Goal: Task Accomplishment & Management: Use online tool/utility

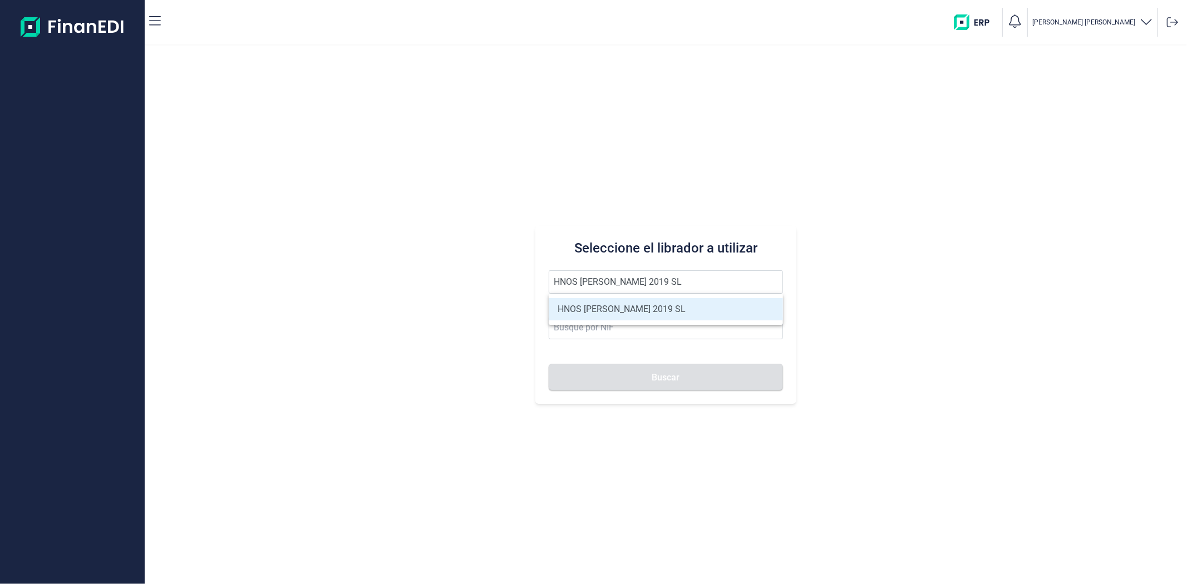
type input "HNOS [PERSON_NAME] 2019 SL"
click at [624, 313] on li "HNOS [PERSON_NAME] 2019 SL" at bounding box center [666, 309] width 234 height 22
type input "B45843273"
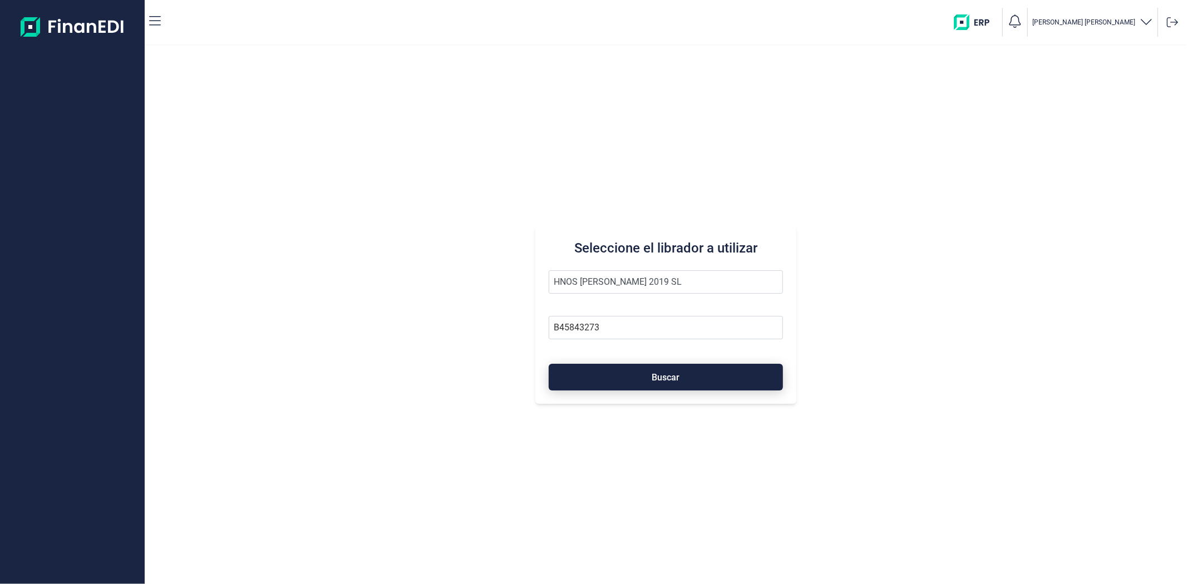
click at [624, 380] on button "Buscar" at bounding box center [666, 377] width 234 height 27
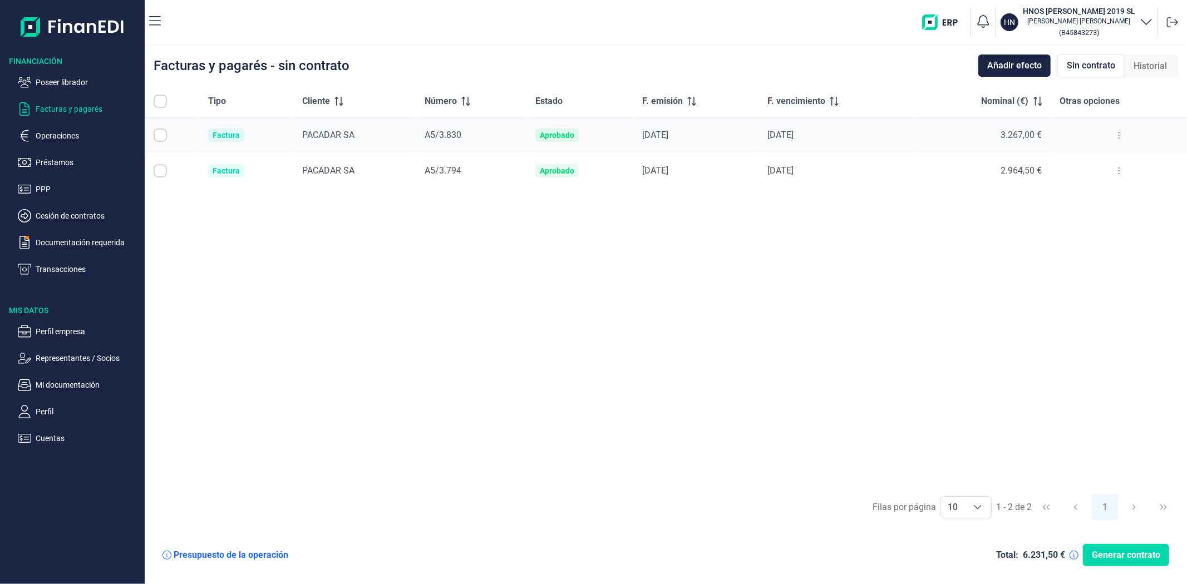
checkbox input "true"
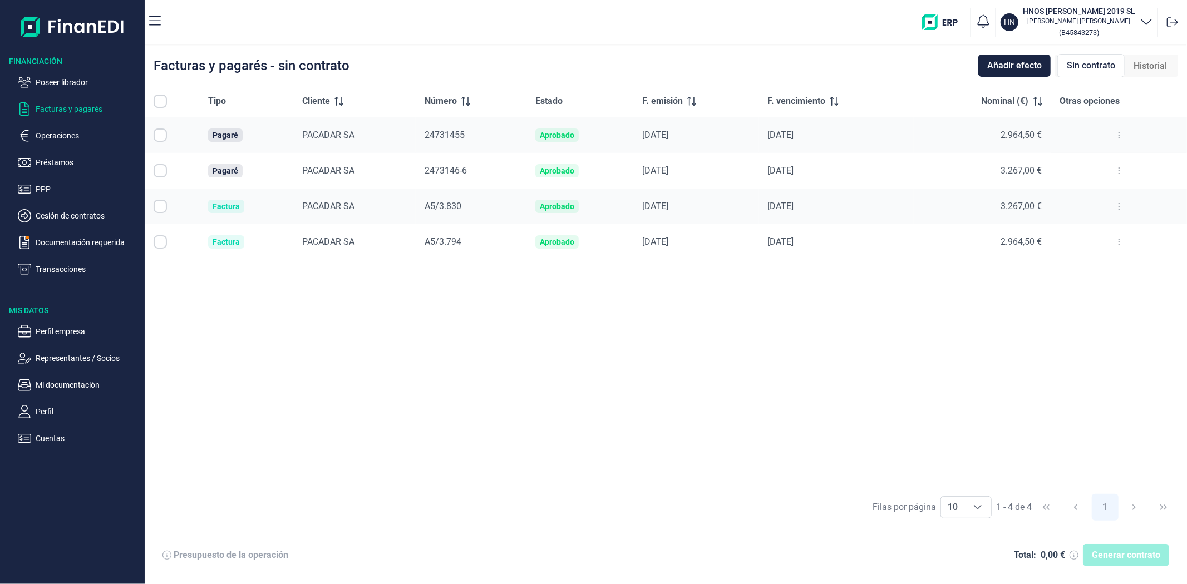
click at [158, 132] on input "Row Selected null" at bounding box center [160, 135] width 13 height 13
checkbox input "true"
click at [160, 169] on input "Row Selected null" at bounding box center [160, 170] width 13 height 13
checkbox input "true"
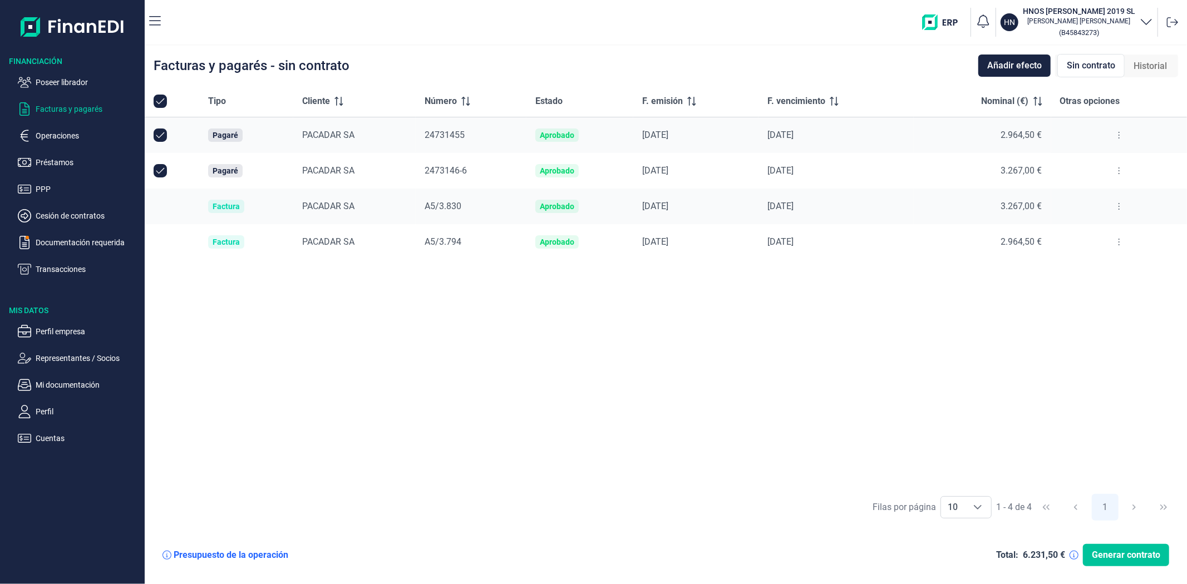
click at [1132, 551] on span "Generar contrato" at bounding box center [1126, 555] width 68 height 13
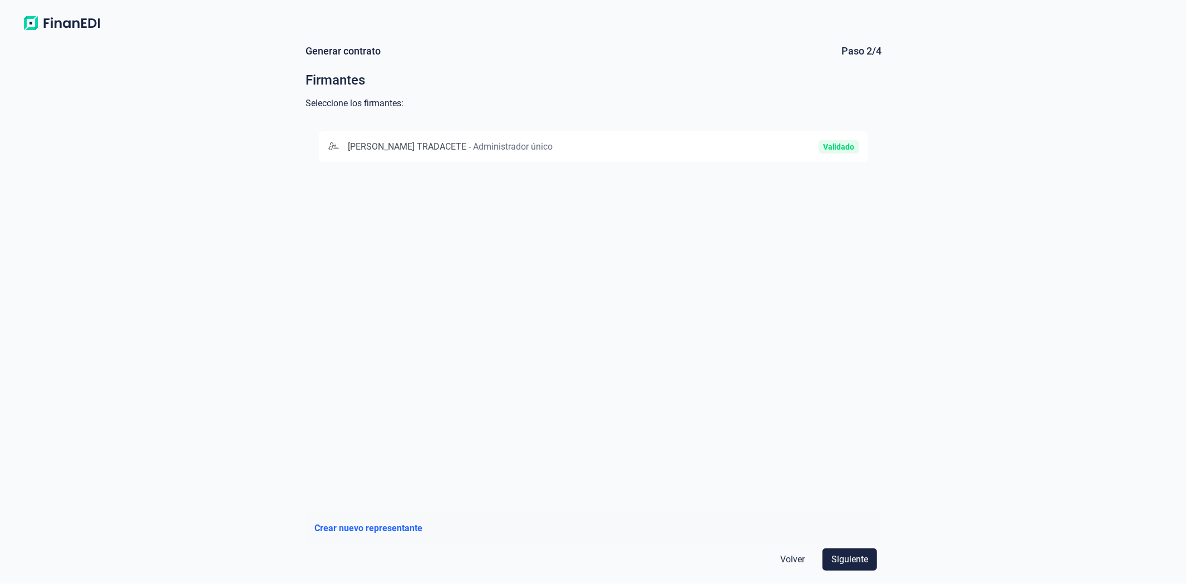
click at [410, 136] on div "ALBERTO VILLAFRANCA TRADACETE - Administrador único Validado" at bounding box center [593, 146] width 549 height 31
click at [836, 557] on span "Siguiente" at bounding box center [849, 559] width 37 height 13
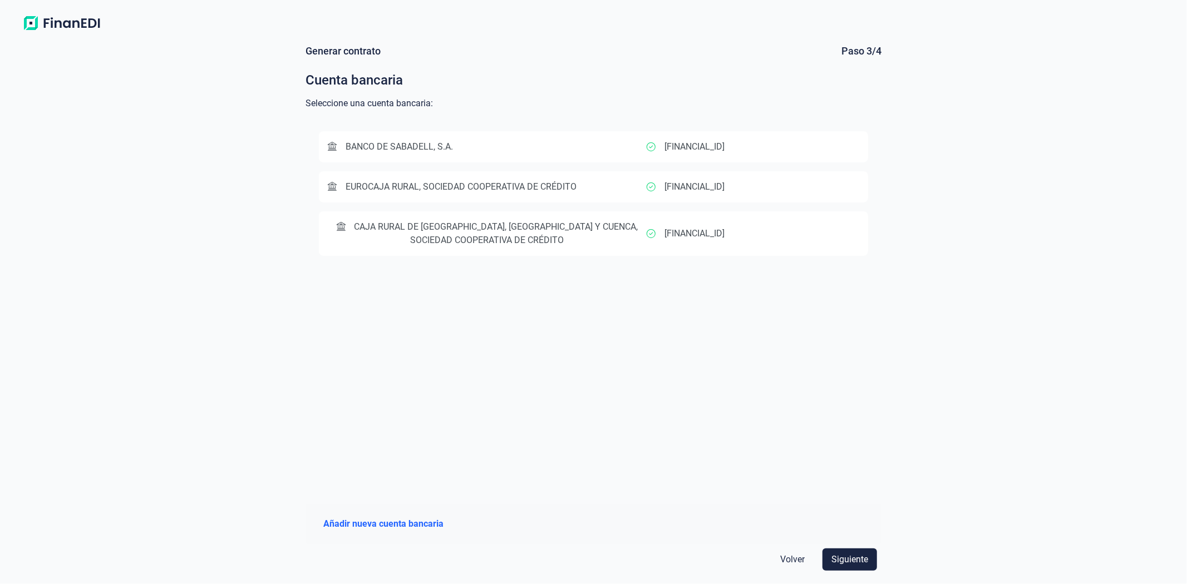
click at [791, 193] on div "ES4830810141153345056422" at bounding box center [753, 186] width 213 height 13
click at [854, 558] on span "Siguiente" at bounding box center [849, 559] width 37 height 13
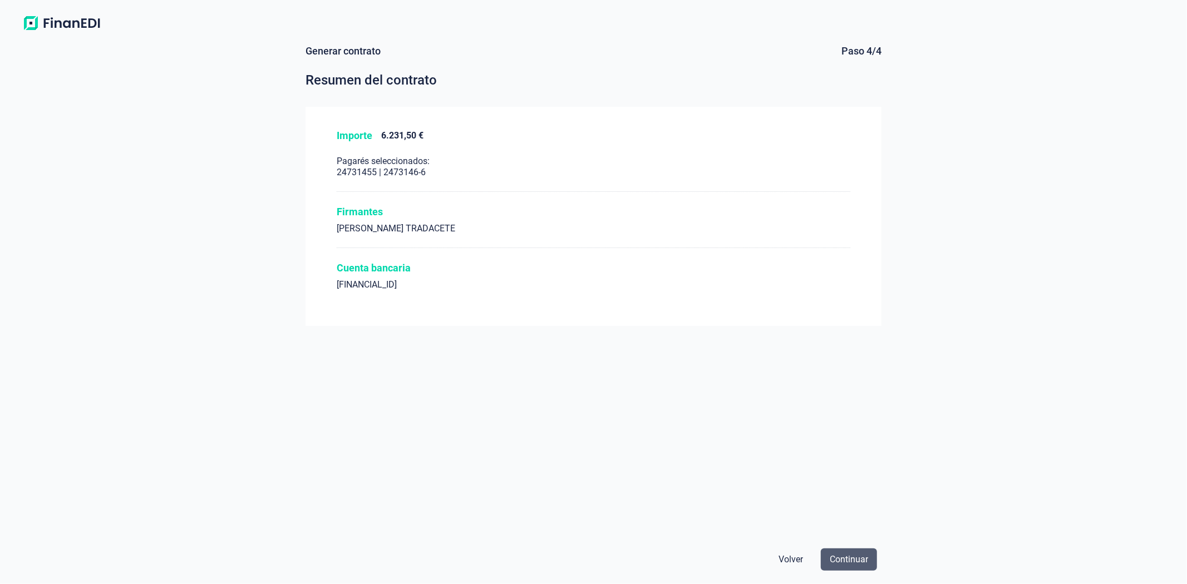
click at [855, 556] on span "Continuar" at bounding box center [849, 559] width 38 height 13
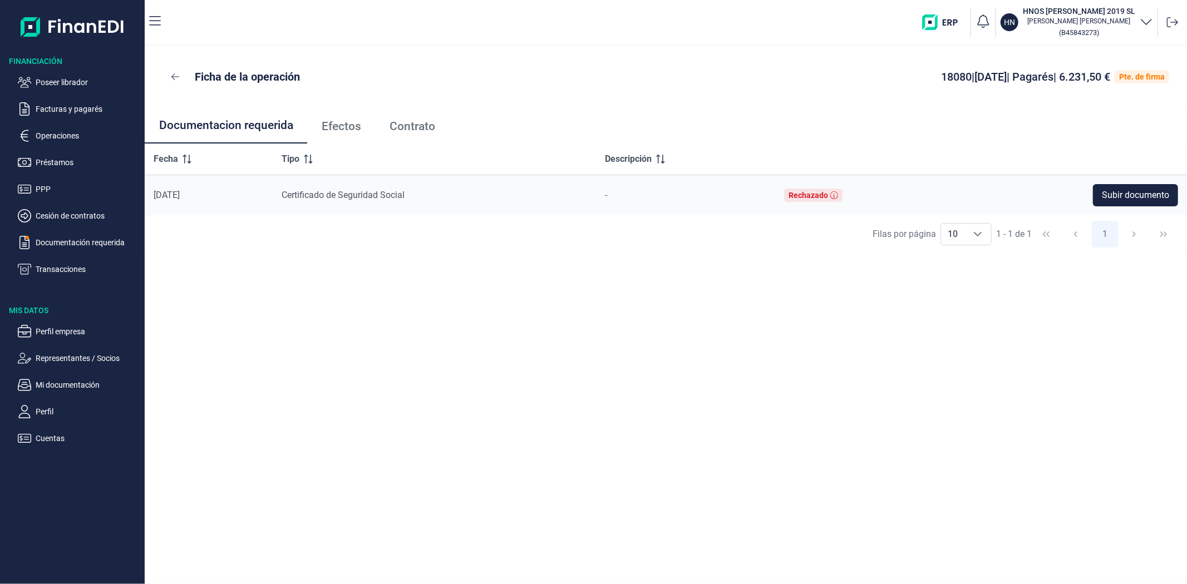
click at [320, 130] on link "Efectos" at bounding box center [341, 126] width 68 height 37
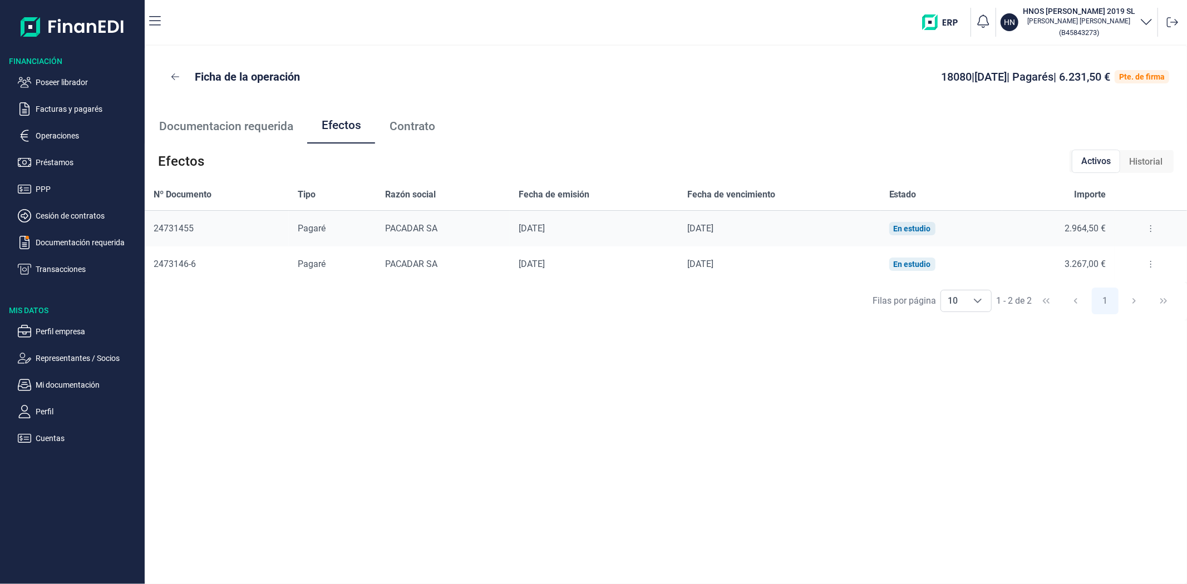
click at [1144, 224] on button at bounding box center [1151, 229] width 20 height 18
click at [1132, 254] on span "Detalles efecto" at bounding box center [1114, 256] width 51 height 11
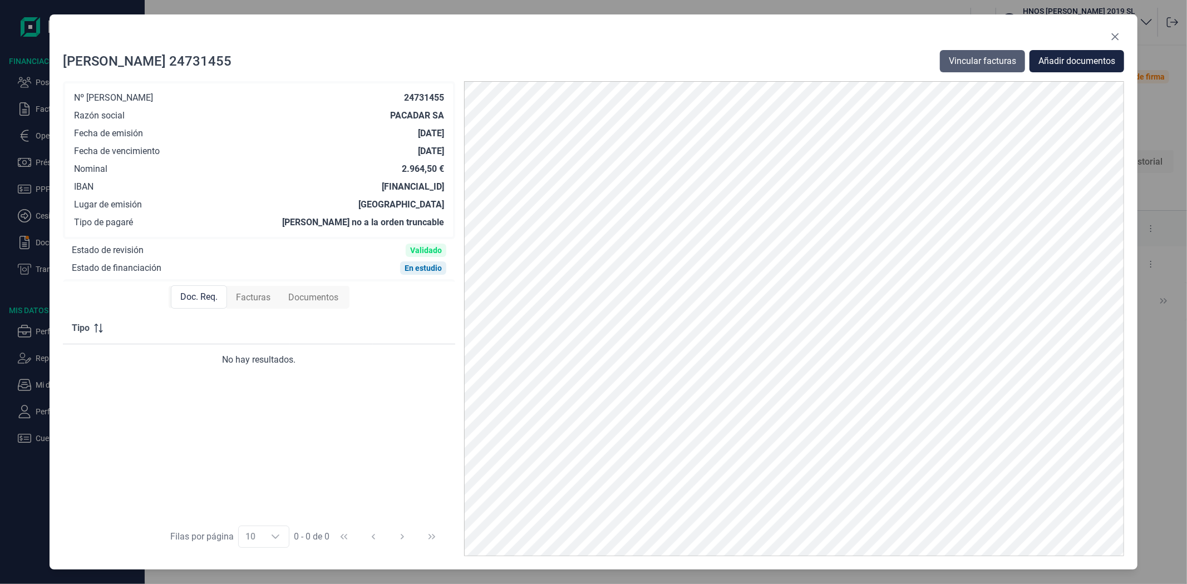
click at [978, 57] on span "Vincular facturas" at bounding box center [982, 61] width 67 height 13
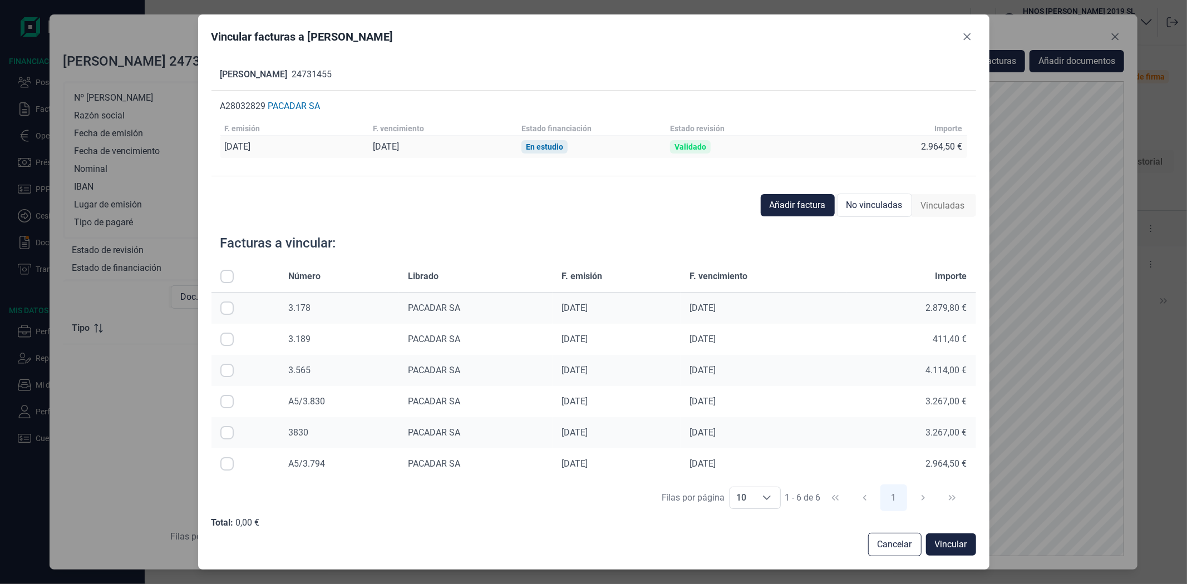
click at [232, 399] on input "Row Selected null" at bounding box center [226, 401] width 13 height 13
checkbox input "true"
click at [229, 466] on input "Row Selected null" at bounding box center [226, 463] width 13 height 13
checkbox input "true"
click at [951, 203] on span "Vinculadas" at bounding box center [943, 205] width 44 height 13
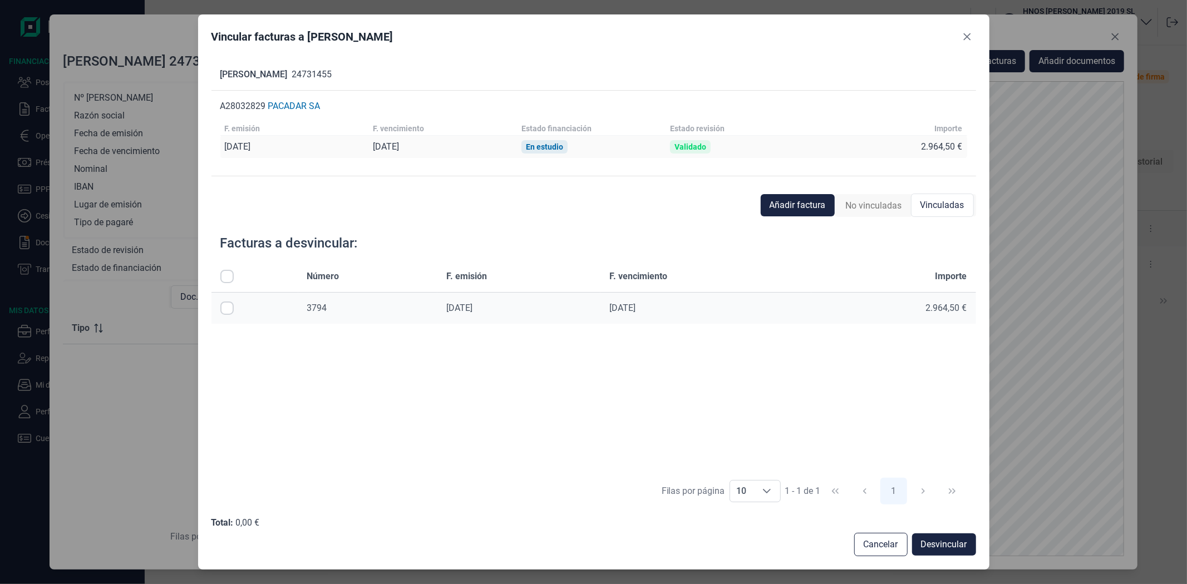
click at [223, 307] on input "Row Selected null" at bounding box center [226, 308] width 13 height 13
checkbox input "true"
click at [932, 546] on span "Desvincular" at bounding box center [944, 544] width 46 height 13
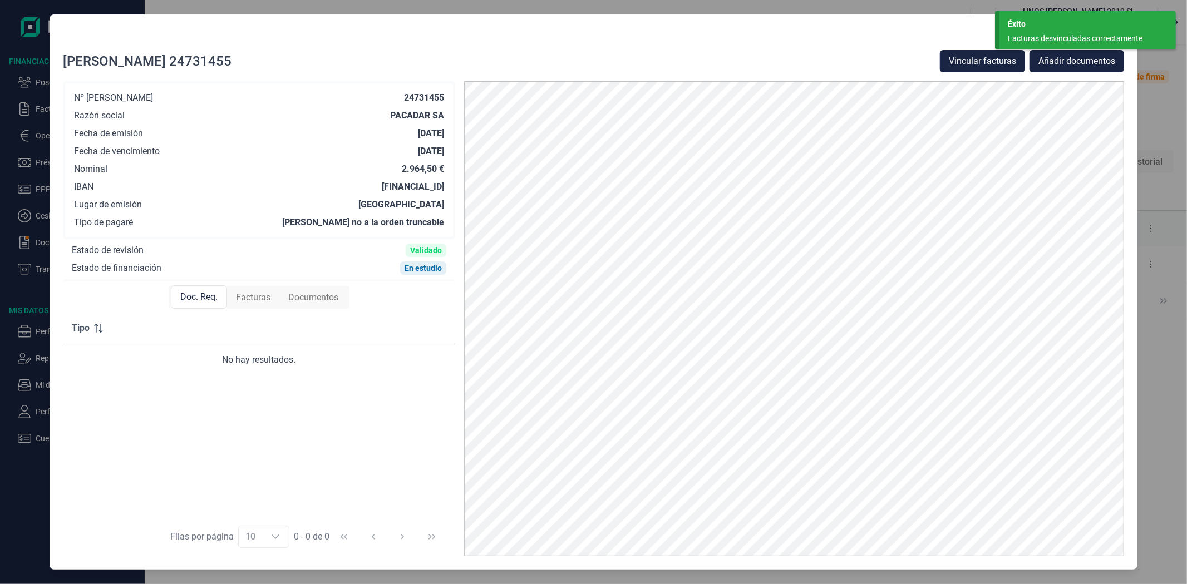
click at [988, 24] on div "Pagaré 24731455 Vincular facturas Añadir documentos Nº pagaré 24731455 Razón so…" at bounding box center [594, 291] width 1088 height 555
click at [966, 11] on div "Pagaré 24731455 Vincular facturas Añadir documentos Nº pagaré 24731455 Razón so…" at bounding box center [593, 292] width 1187 height 584
drag, startPoint x: 1132, startPoint y: 26, endPoint x: 1119, endPoint y: 42, distance: 20.9
click at [1132, 27] on div "Éxito" at bounding box center [1088, 24] width 160 height 12
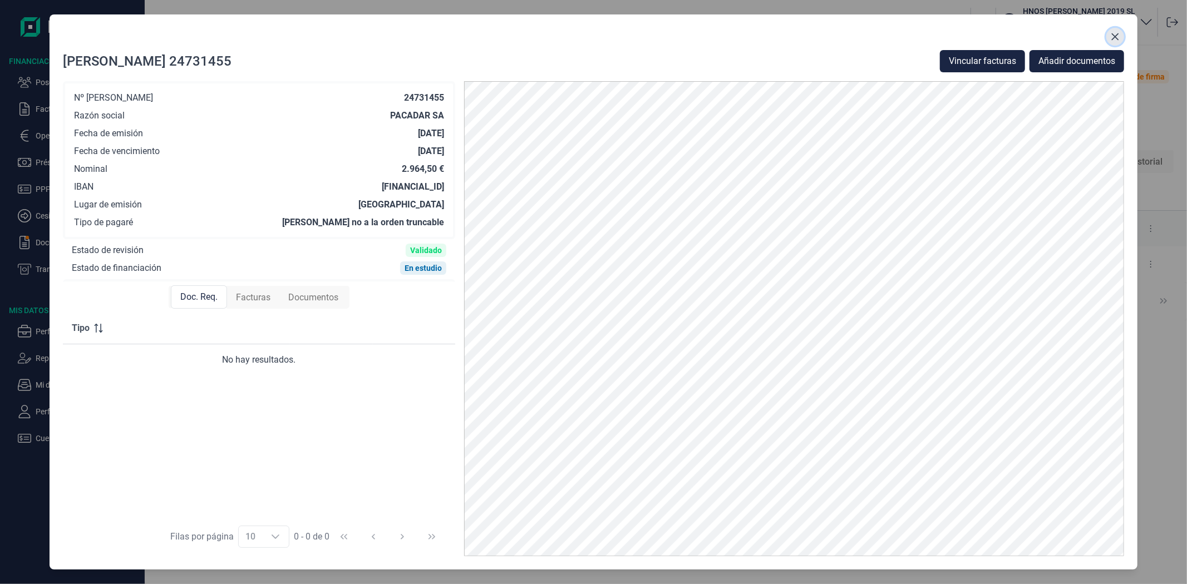
click at [1117, 37] on icon "Close" at bounding box center [1115, 36] width 9 height 9
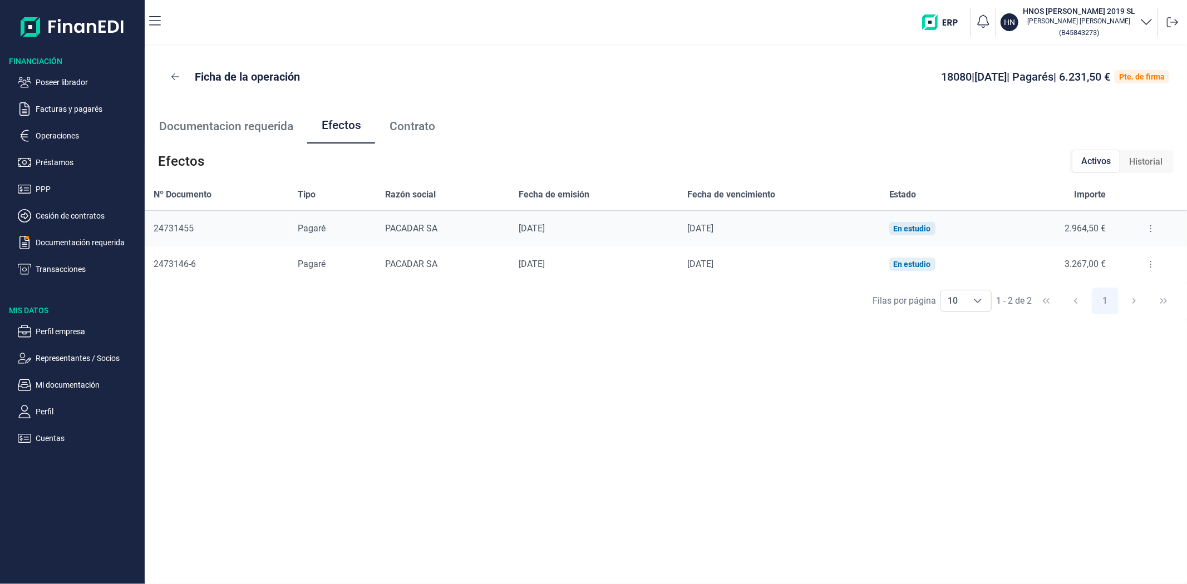
click at [1149, 260] on icon at bounding box center [1150, 264] width 2 height 9
click at [1116, 285] on li "Detalles efecto" at bounding box center [1110, 292] width 92 height 20
click at [1103, 292] on span "Detalles efecto" at bounding box center [1114, 292] width 51 height 11
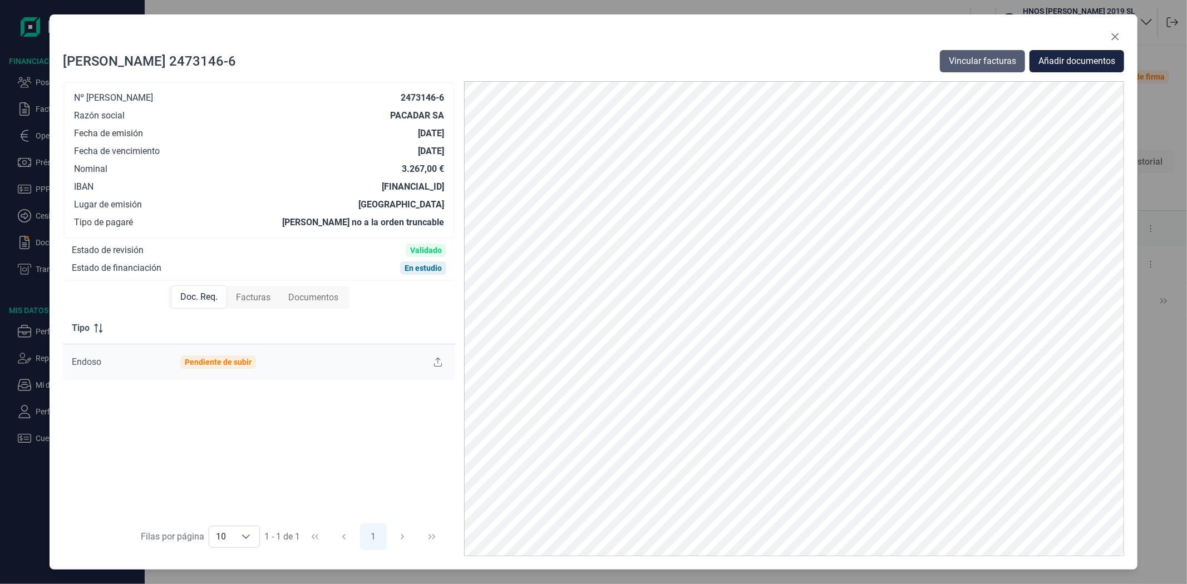
click at [996, 61] on span "Vincular facturas" at bounding box center [982, 61] width 67 height 13
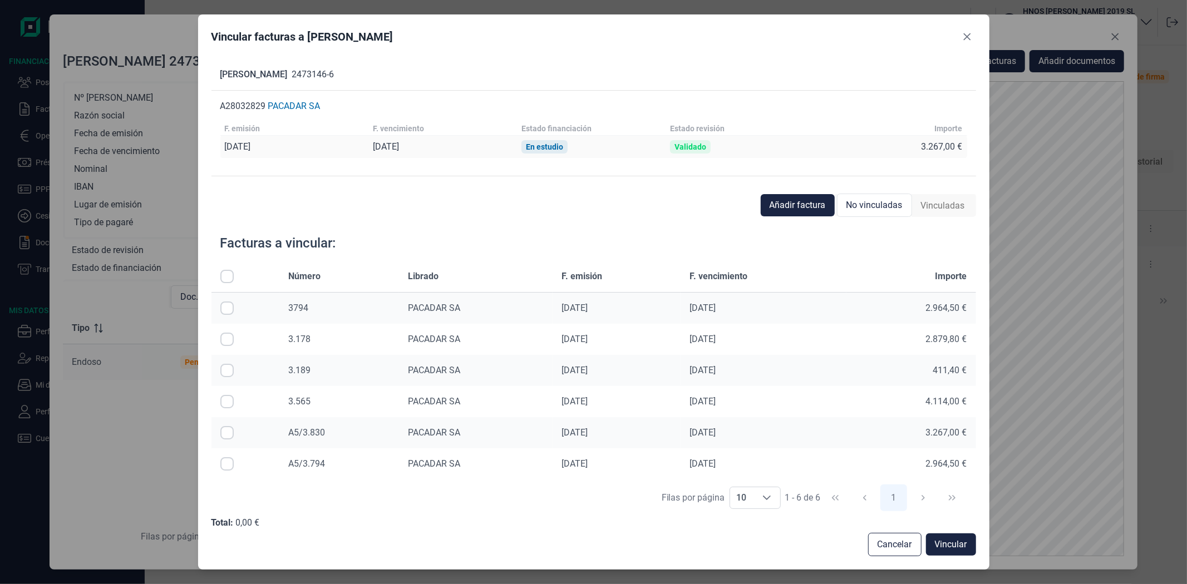
click at [946, 201] on span "Vinculadas" at bounding box center [943, 205] width 44 height 13
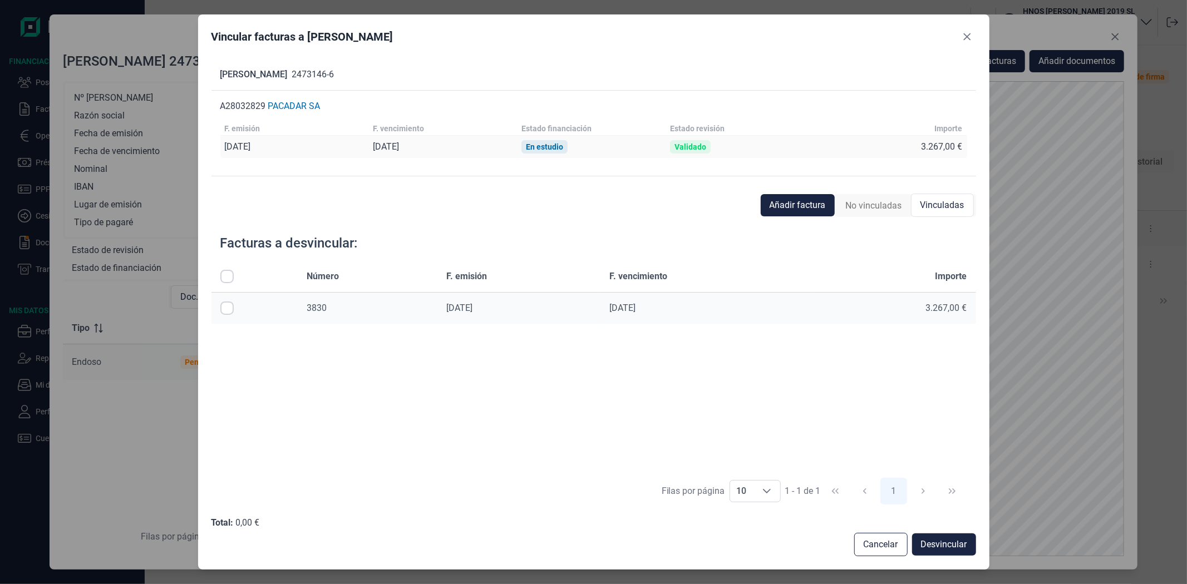
click at [227, 308] on input "Row Selected null" at bounding box center [226, 308] width 13 height 13
checkbox input "true"
click at [927, 544] on span "Desvincular" at bounding box center [944, 544] width 46 height 13
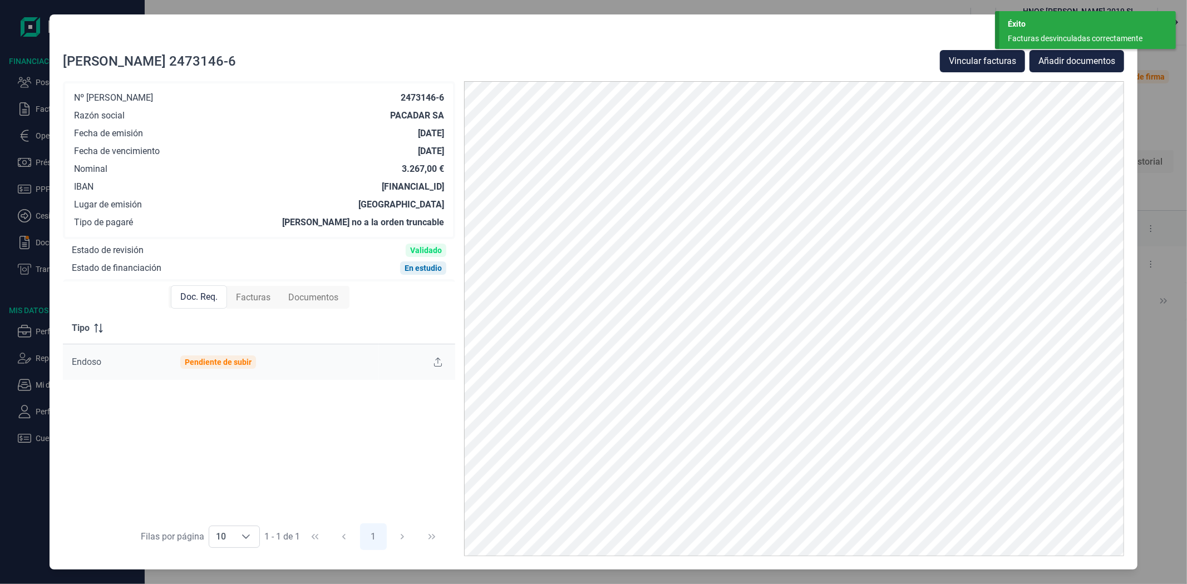
click at [1086, 33] on div "Facturas desvinculadas correctamente" at bounding box center [1083, 39] width 151 height 12
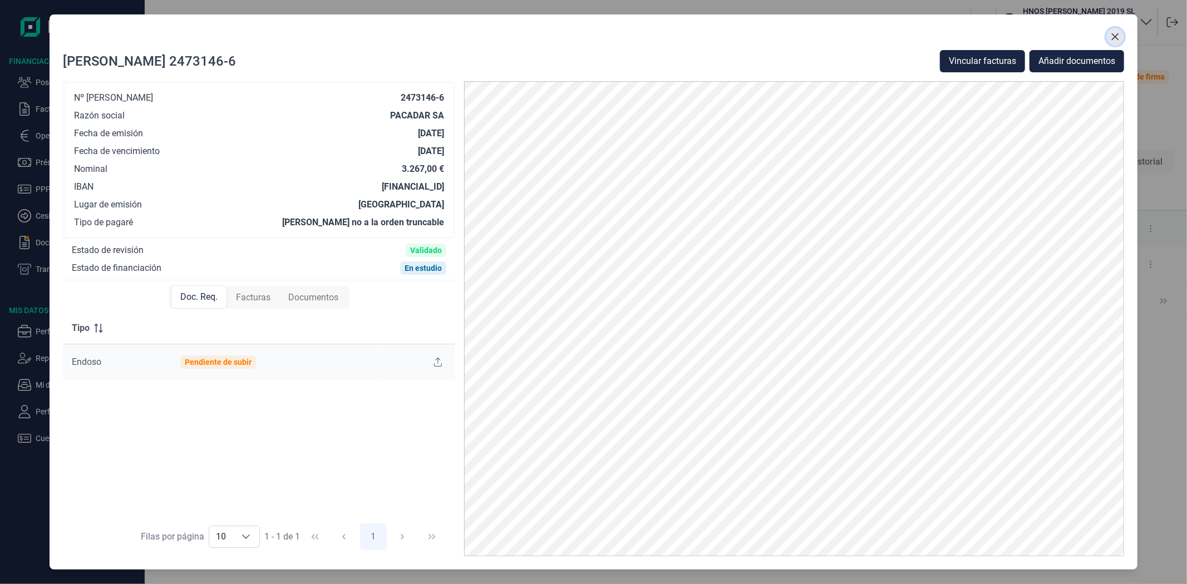
click at [1118, 34] on icon "Close" at bounding box center [1115, 36] width 7 height 7
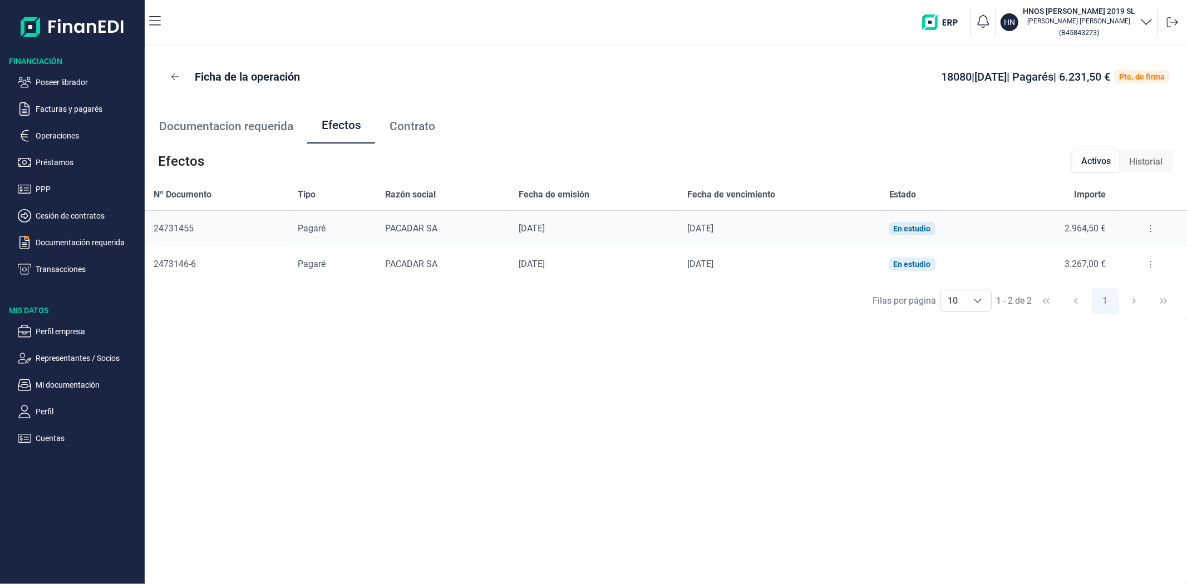
click at [309, 409] on div "Ficha de la operación 18080 | 14/10/2025 | Pagarés | 6.231,50 € Pte. de firma D…" at bounding box center [666, 315] width 1042 height 539
click at [1144, 227] on button at bounding box center [1151, 229] width 20 height 18
click at [1128, 254] on span "Detalles efecto" at bounding box center [1114, 256] width 51 height 11
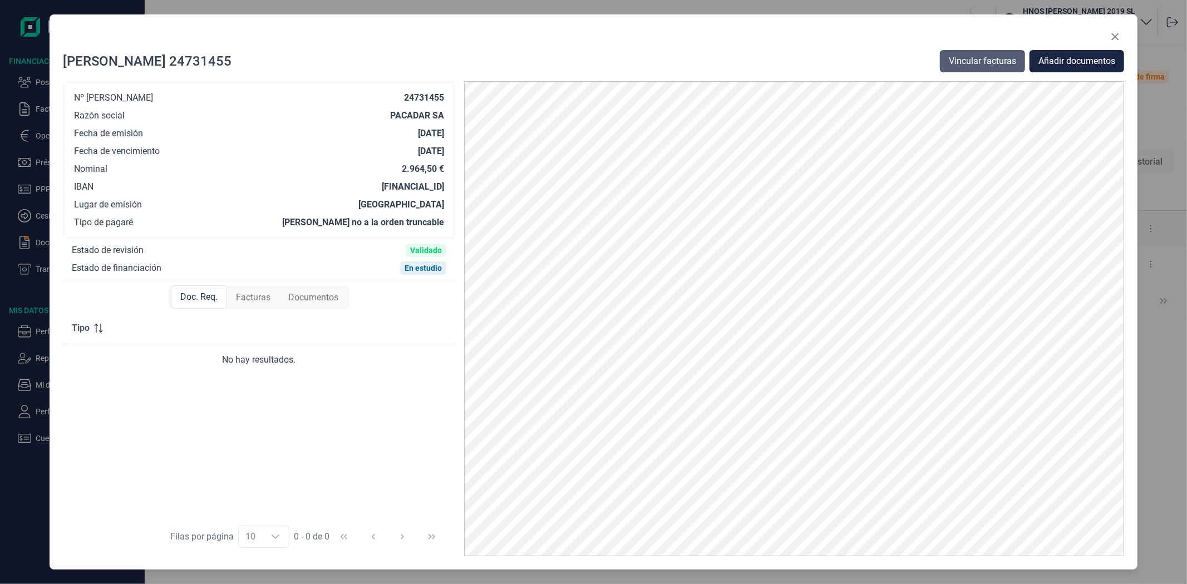
click at [981, 60] on span "Vincular facturas" at bounding box center [982, 61] width 67 height 13
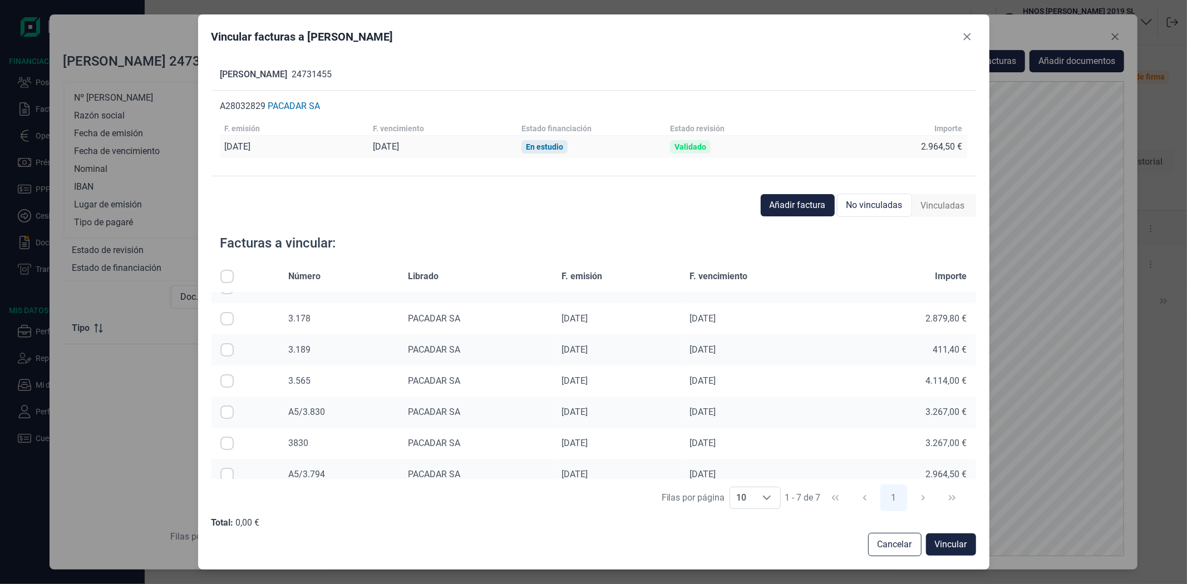
scroll to position [31, 0]
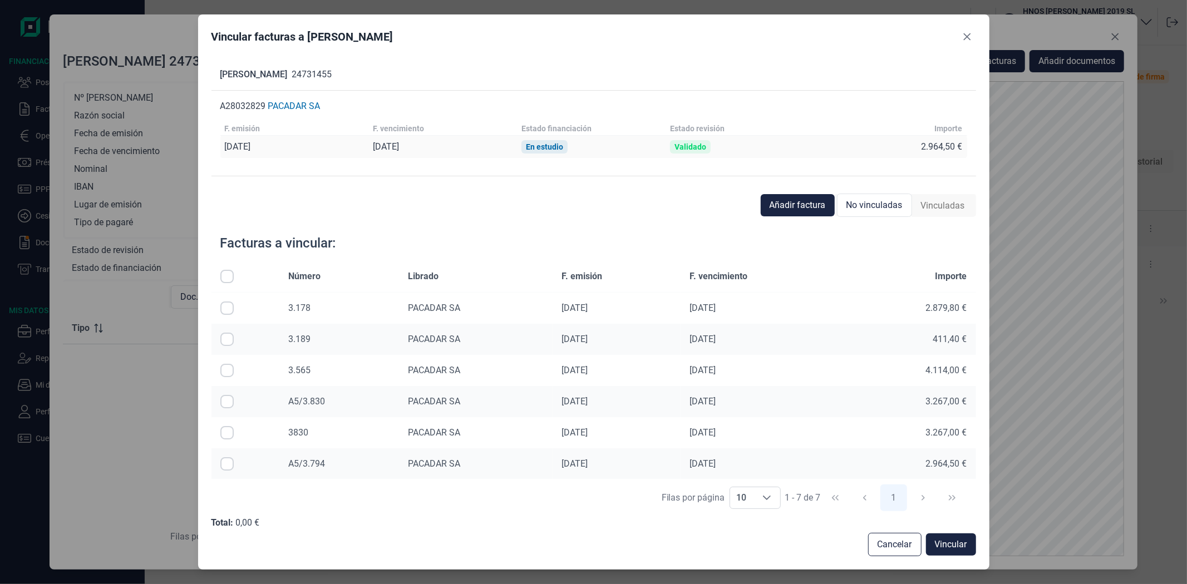
click at [220, 466] on input "Row Selected null" at bounding box center [226, 463] width 13 height 13
checkbox input "true"
click at [950, 542] on span "Vincular" at bounding box center [951, 544] width 32 height 13
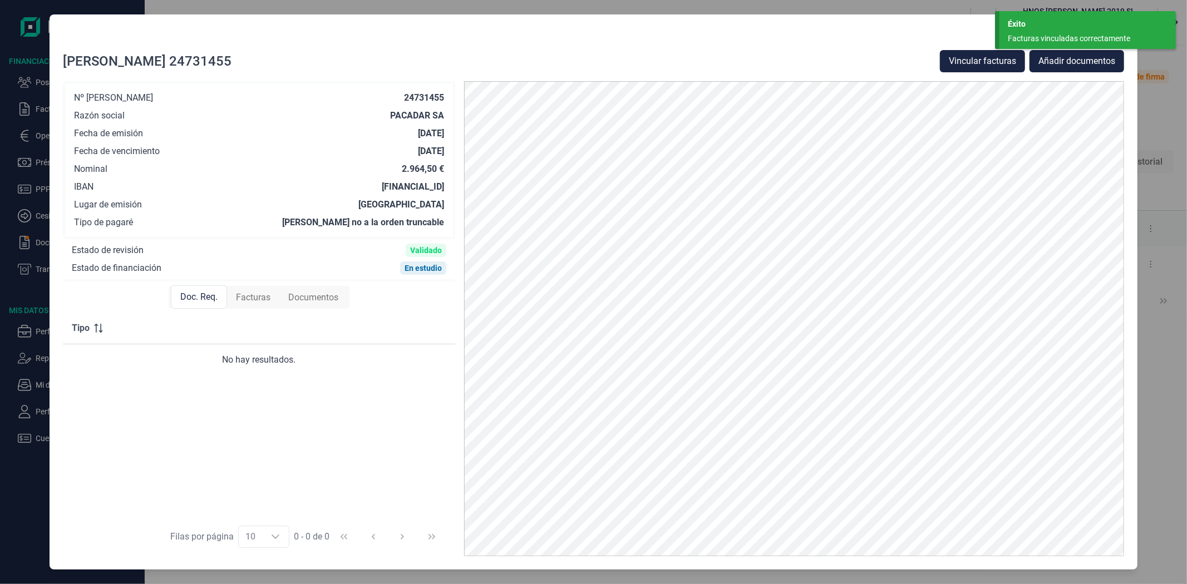
click at [1110, 29] on div "Éxito" at bounding box center [1088, 24] width 160 height 12
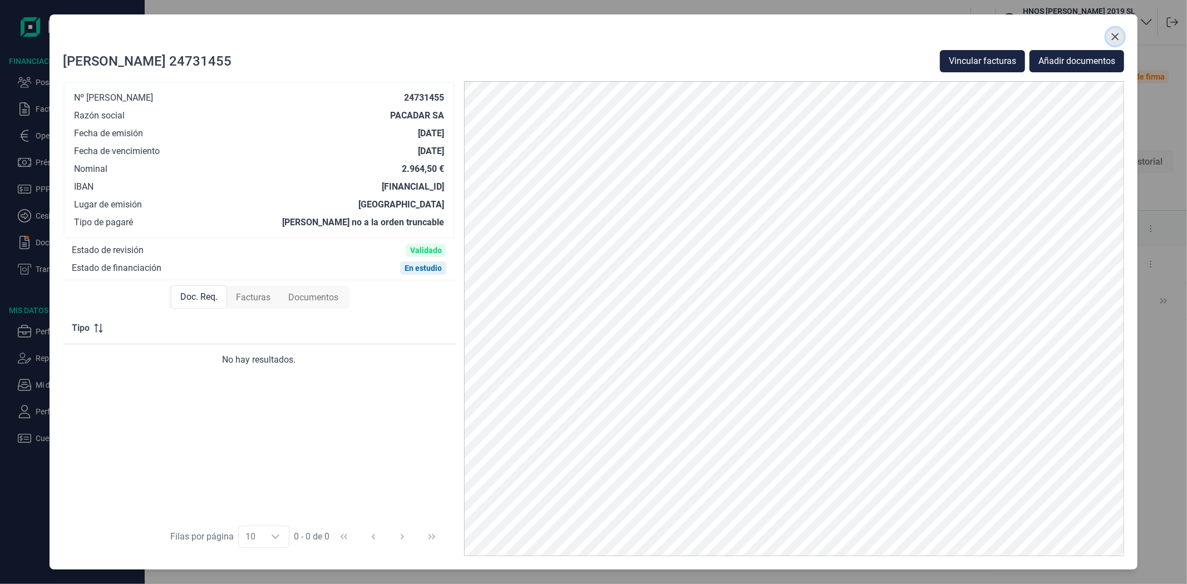
click at [1119, 32] on icon "Close" at bounding box center [1115, 36] width 9 height 9
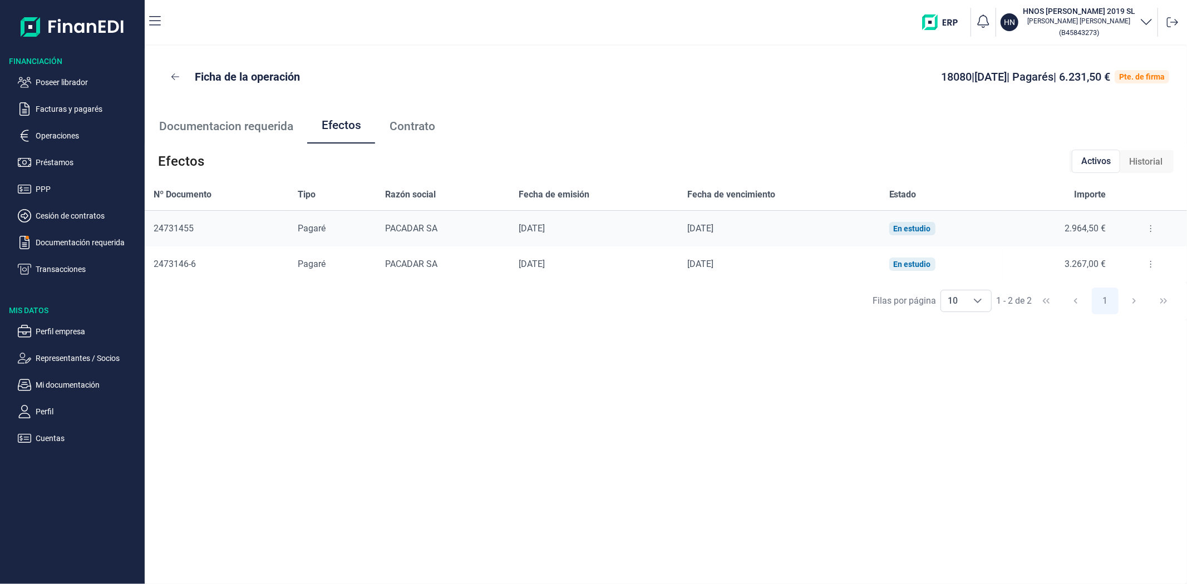
click at [1151, 259] on button at bounding box center [1151, 264] width 20 height 18
click at [1127, 293] on span "Detalles efecto" at bounding box center [1114, 292] width 51 height 11
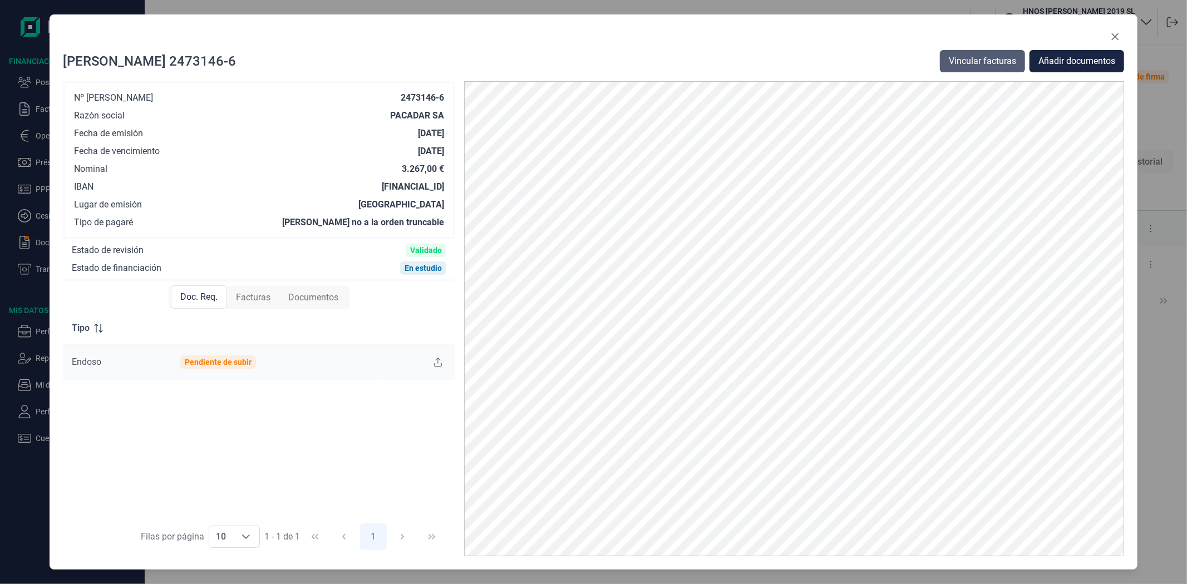
click at [987, 56] on span "Vincular facturas" at bounding box center [982, 61] width 67 height 13
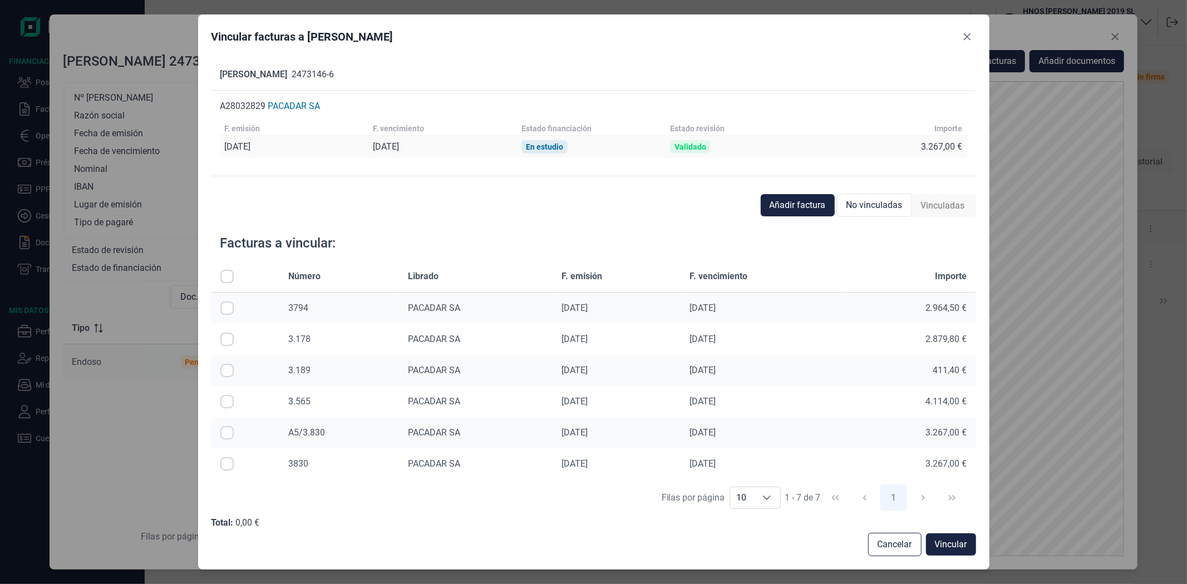
click at [224, 432] on input "Row Selected null" at bounding box center [226, 432] width 13 height 13
checkbox input "true"
click at [928, 538] on button "Vincular" at bounding box center [951, 545] width 50 height 22
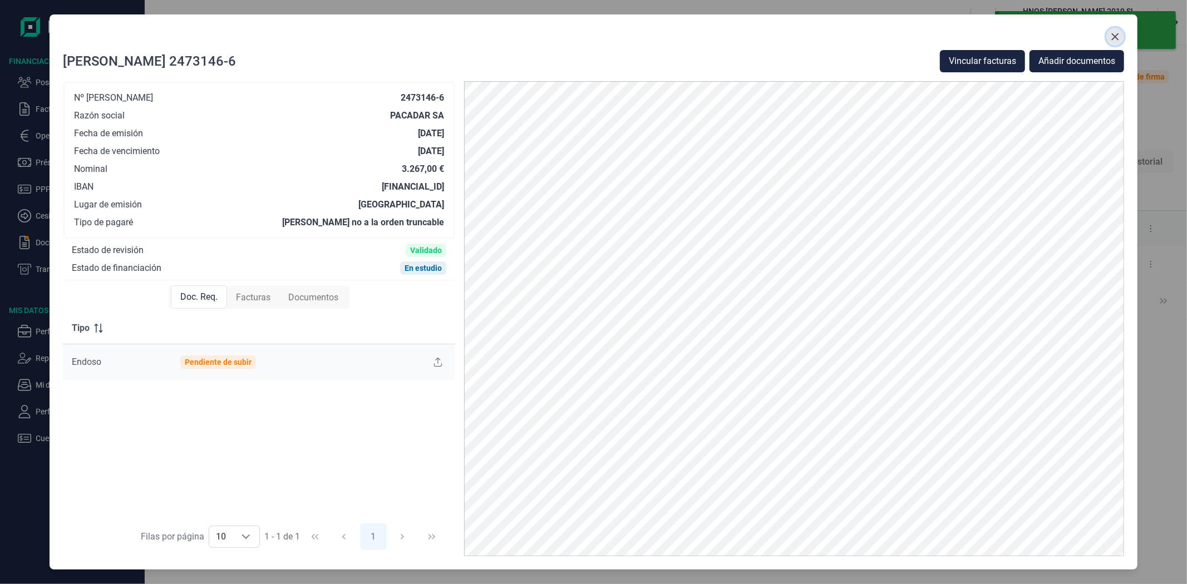
click at [1118, 36] on icon "Close" at bounding box center [1115, 36] width 9 height 9
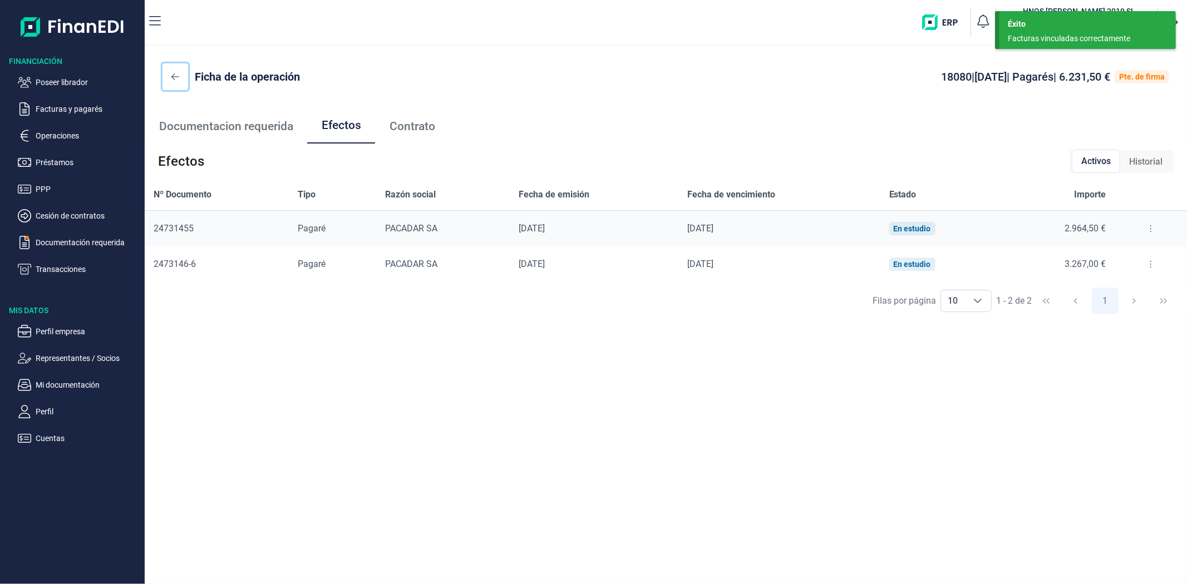
click at [171, 73] on icon at bounding box center [175, 76] width 8 height 9
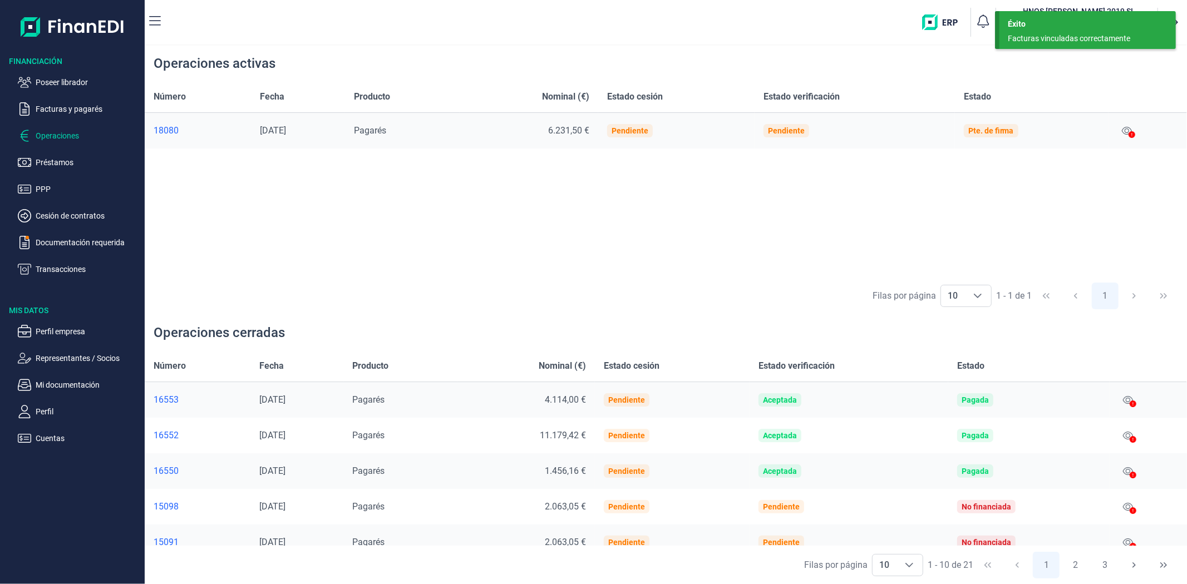
click at [79, 104] on p "Facturas y pagarés" at bounding box center [88, 108] width 105 height 13
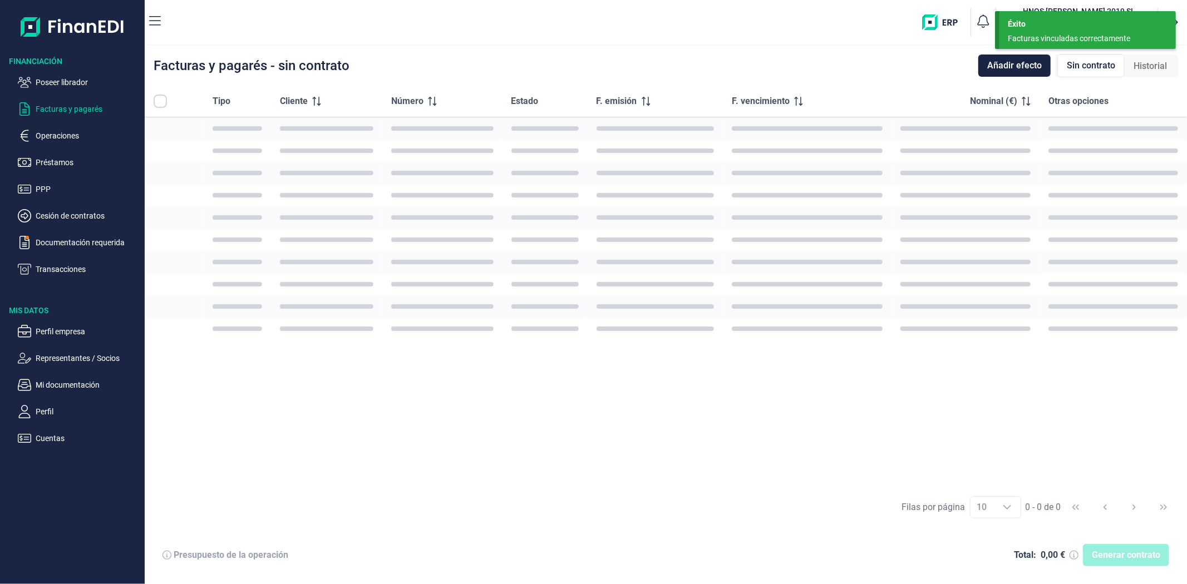
checkbox input "true"
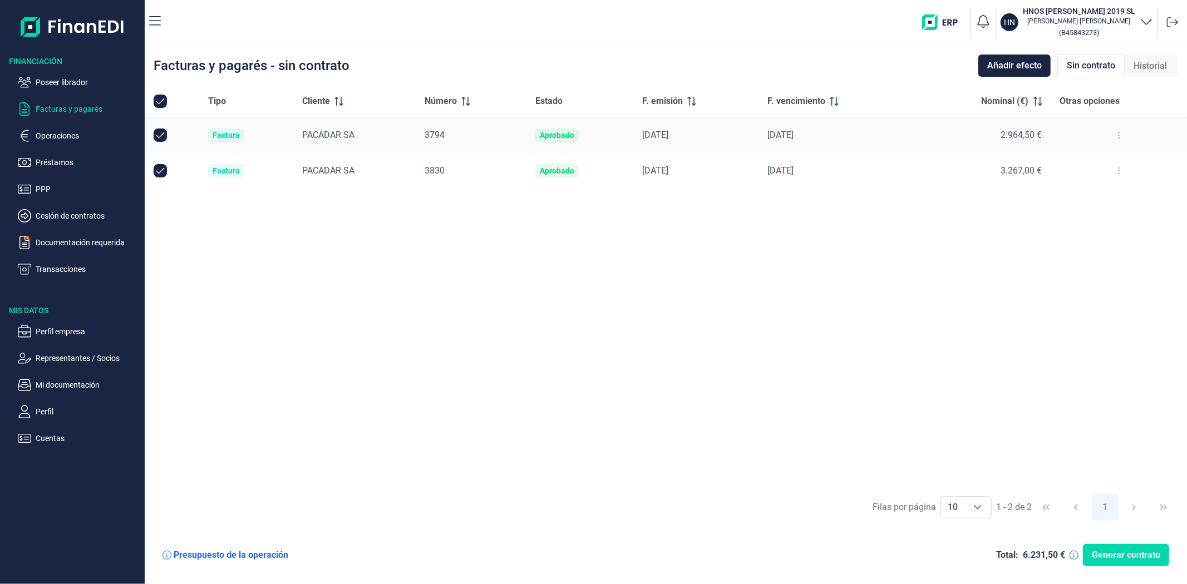
click at [1113, 136] on button at bounding box center [1119, 135] width 20 height 18
click at [1094, 159] on span "Ver detalle de la factura" at bounding box center [1078, 162] width 81 height 11
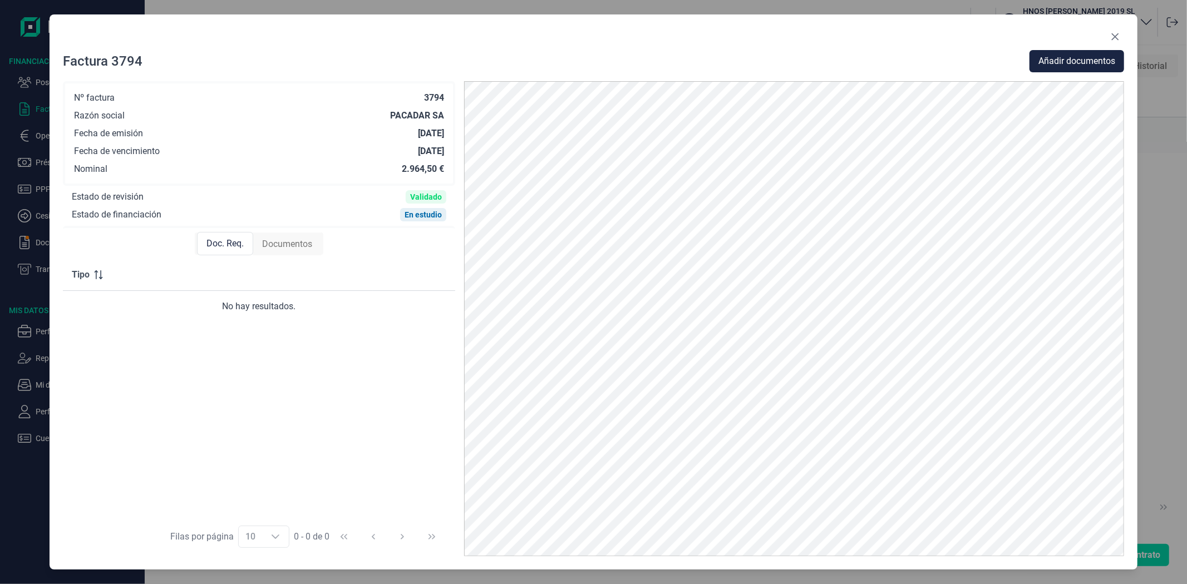
click at [287, 235] on div "Documentos" at bounding box center [287, 244] width 68 height 22
click at [223, 246] on span "Doc. Req." at bounding box center [224, 244] width 37 height 13
click at [303, 446] on div "Tipo No hay resultados." at bounding box center [259, 388] width 392 height 259
click at [302, 175] on div "Nº factura 3794 Razón social PACADAR SA Fecha de emisión 13/08/2025 Fecha de ve…" at bounding box center [259, 133] width 392 height 105
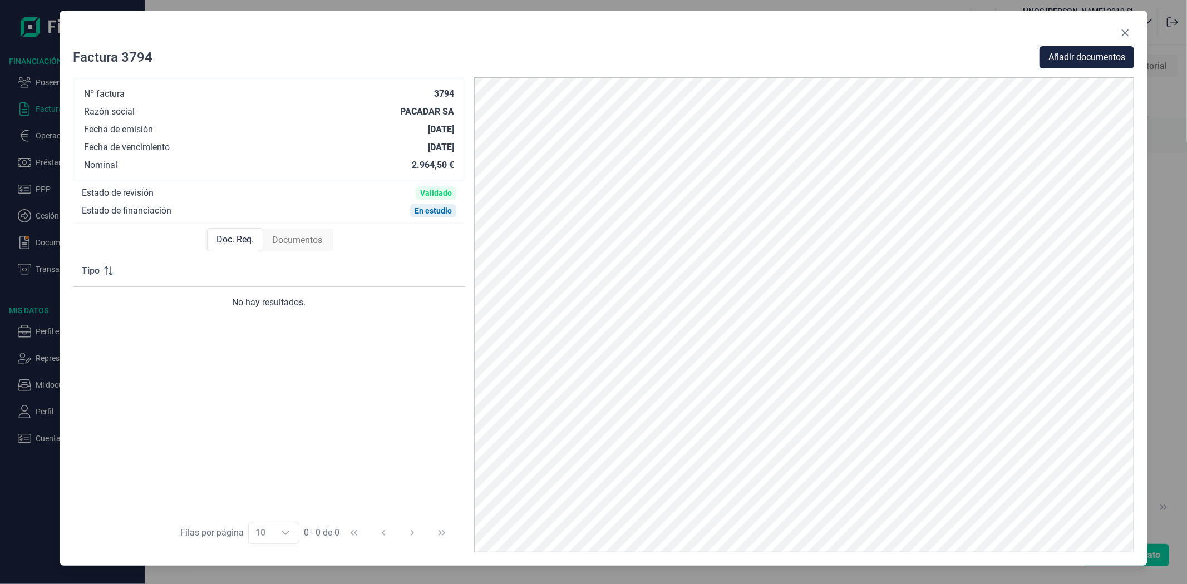
drag, startPoint x: 967, startPoint y: 47, endPoint x: 1070, endPoint y: 42, distance: 103.1
click at [987, 42] on div at bounding box center [603, 35] width 1061 height 22
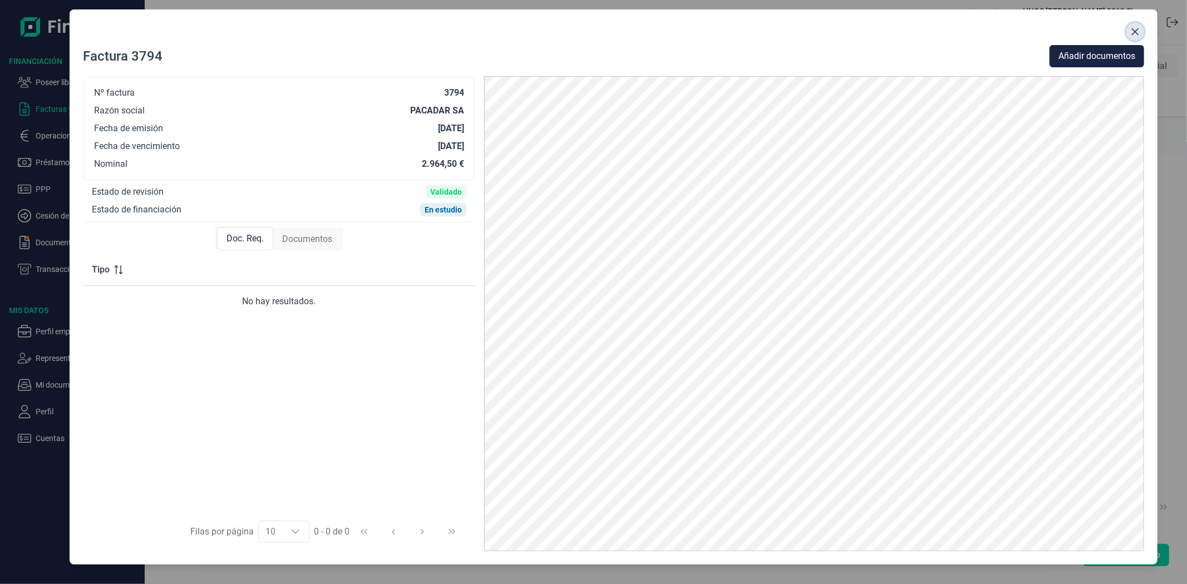
click at [1131, 30] on icon "Close" at bounding box center [1135, 31] width 9 height 9
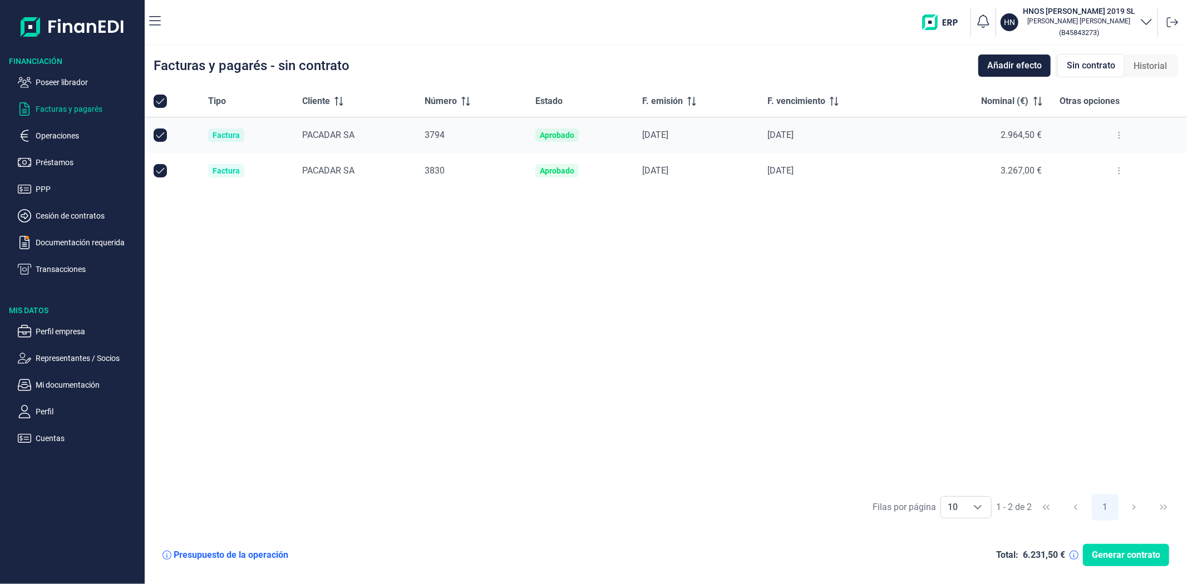
click at [991, 302] on div "Tipo Cliente Número Estado F. emisión F. vencimiento Nominal (€) Otras opciones…" at bounding box center [666, 287] width 1042 height 402
click at [455, 45] on div "HN HNOS VILLAFRANCA 2019 SL Laura Martin Peña ( B45843273 ) Facturas y pagarés …" at bounding box center [666, 292] width 1042 height 584
click at [224, 258] on div "Tipo Cliente Número Estado F. emisión F. vencimiento Nominal (€) Otras opciones…" at bounding box center [666, 287] width 1042 height 402
click at [432, 135] on span "3794" at bounding box center [435, 135] width 20 height 11
click at [430, 172] on span "3830" at bounding box center [435, 170] width 20 height 11
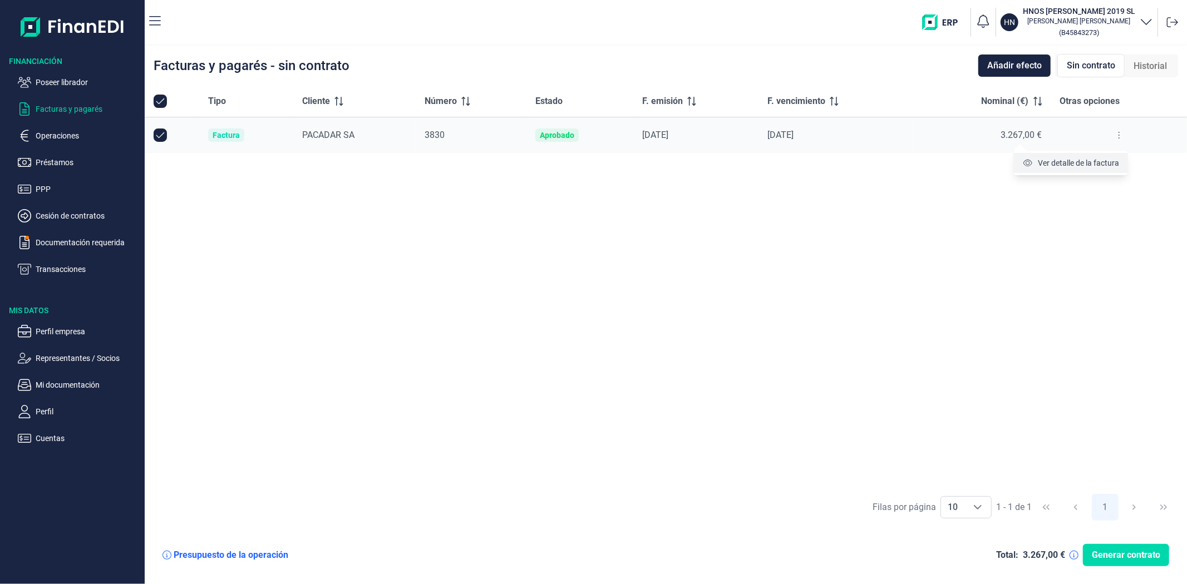
click at [1105, 158] on span "Ver detalle de la factura" at bounding box center [1078, 162] width 81 height 11
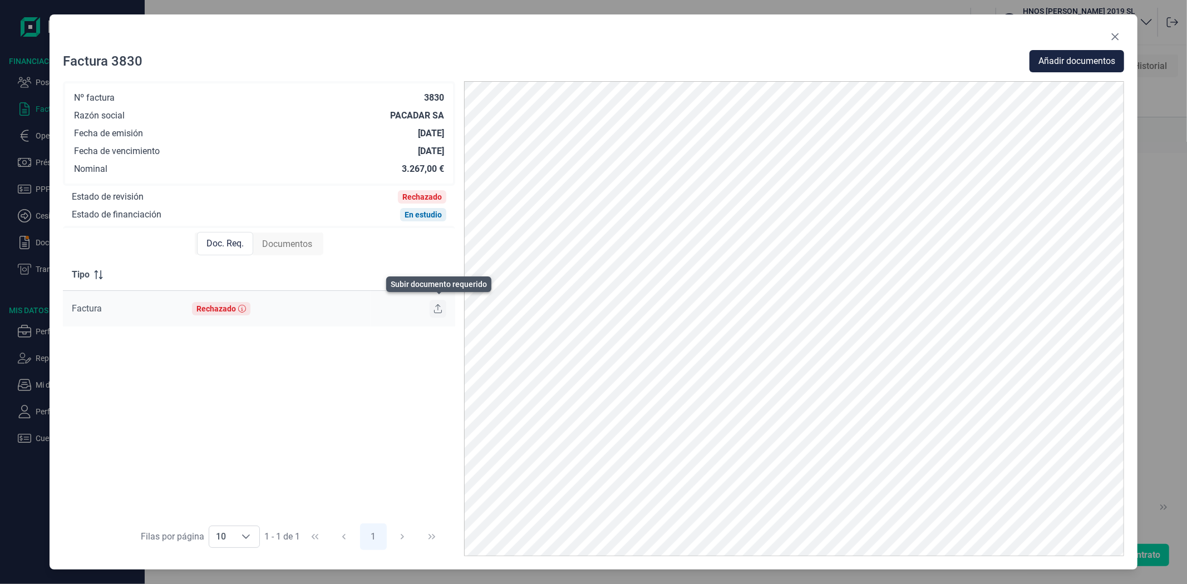
click at [437, 308] on icon at bounding box center [438, 308] width 8 height 9
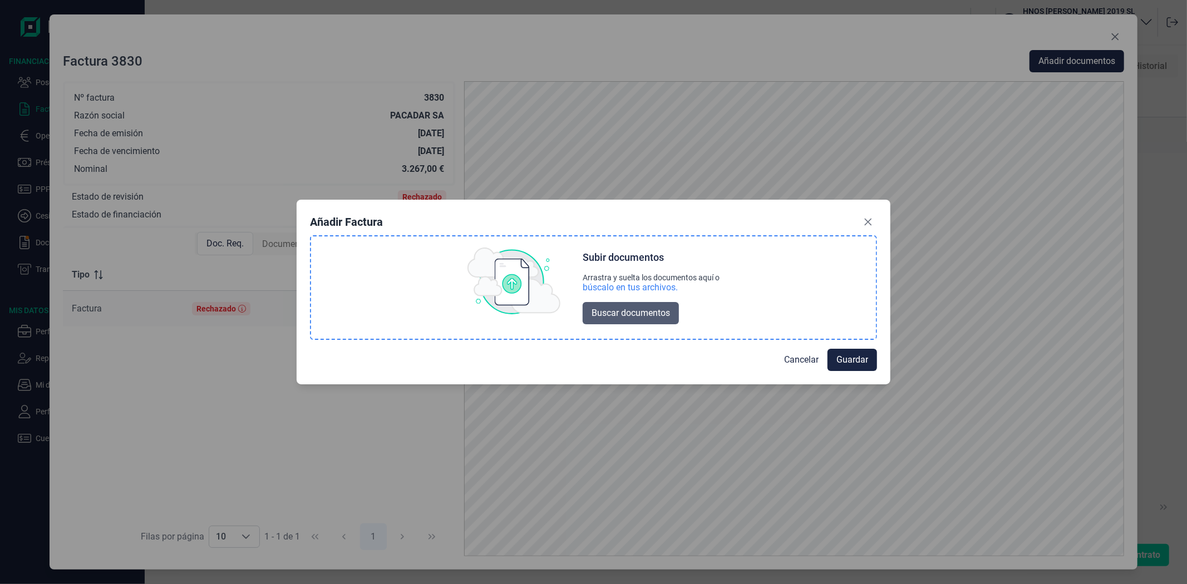
click at [633, 315] on span "Buscar documentos" at bounding box center [630, 313] width 78 height 13
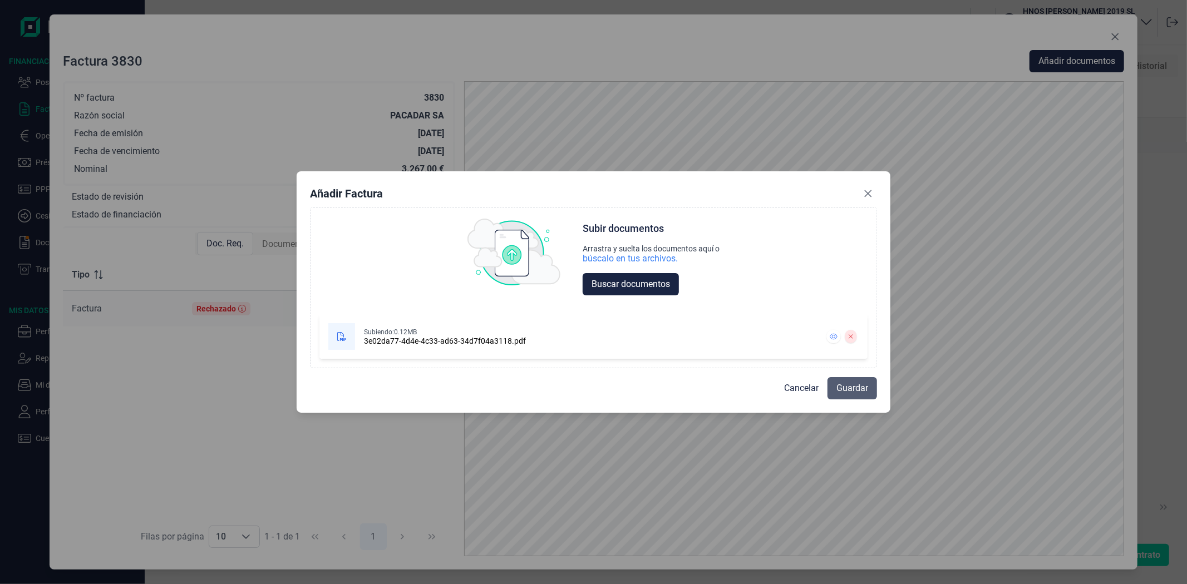
click at [835, 384] on button "Guardar" at bounding box center [852, 388] width 50 height 22
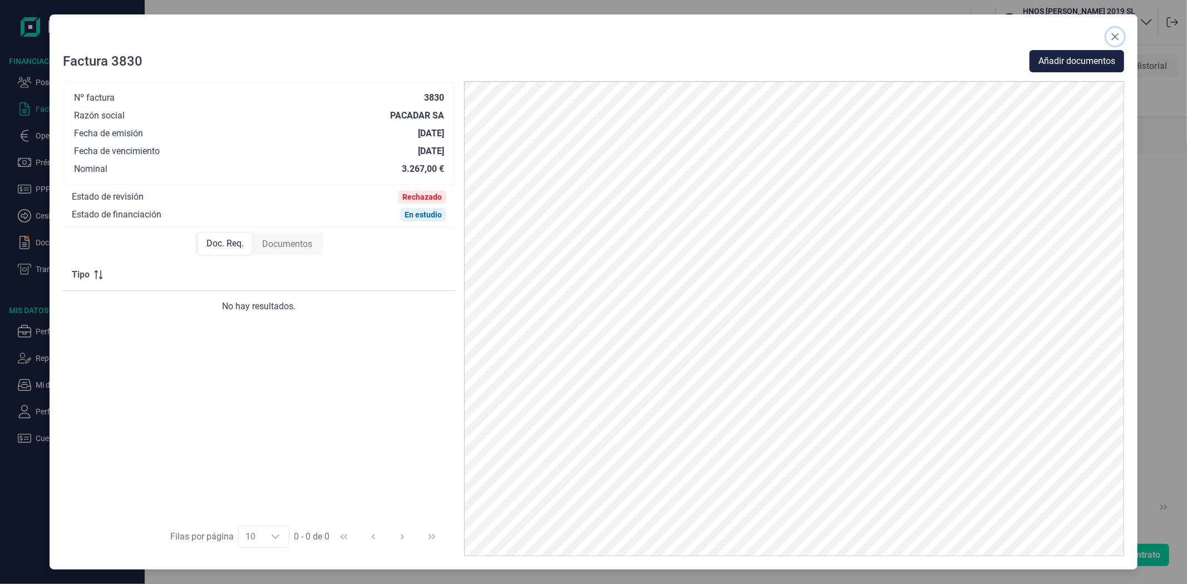
drag, startPoint x: 1112, startPoint y: 35, endPoint x: 1028, endPoint y: 42, distance: 83.8
click at [1111, 35] on icon "Close" at bounding box center [1115, 36] width 9 height 9
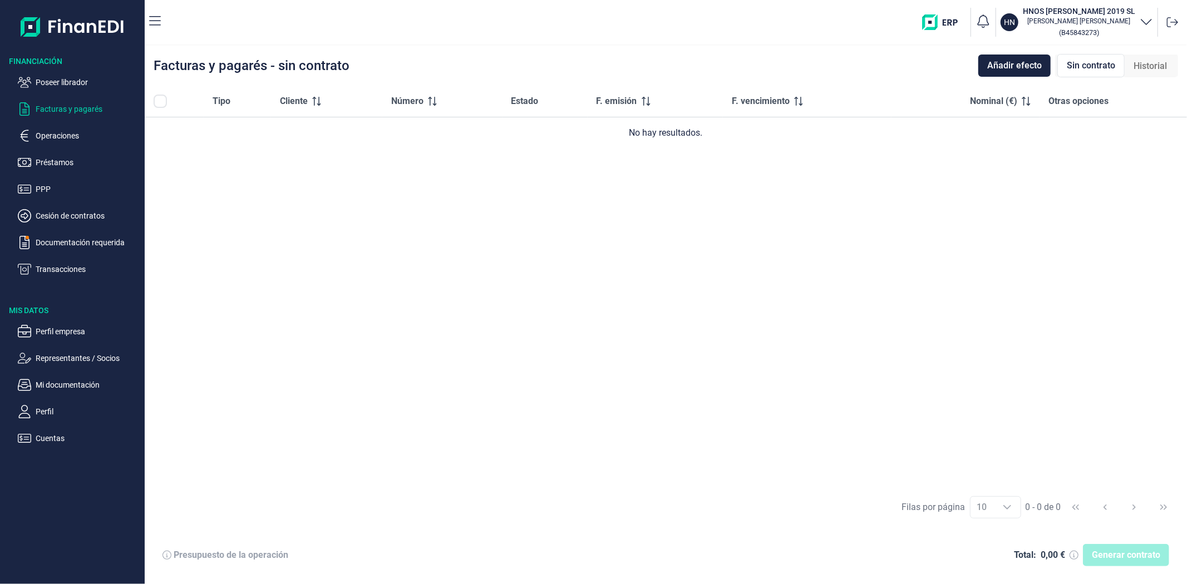
click at [965, 250] on div "Tipo Cliente Número Estado F. emisión F. vencimiento Nominal (€) Otras opciones…" at bounding box center [666, 287] width 1042 height 402
click at [800, 360] on div "Tipo Cliente Número Estado F. emisión F. vencimiento Nominal (€) Otras opciones…" at bounding box center [666, 287] width 1042 height 402
click at [349, 274] on div "Tipo Cliente Número Estado F. emisión F. vencimiento Nominal (€) Otras opciones…" at bounding box center [666, 287] width 1042 height 402
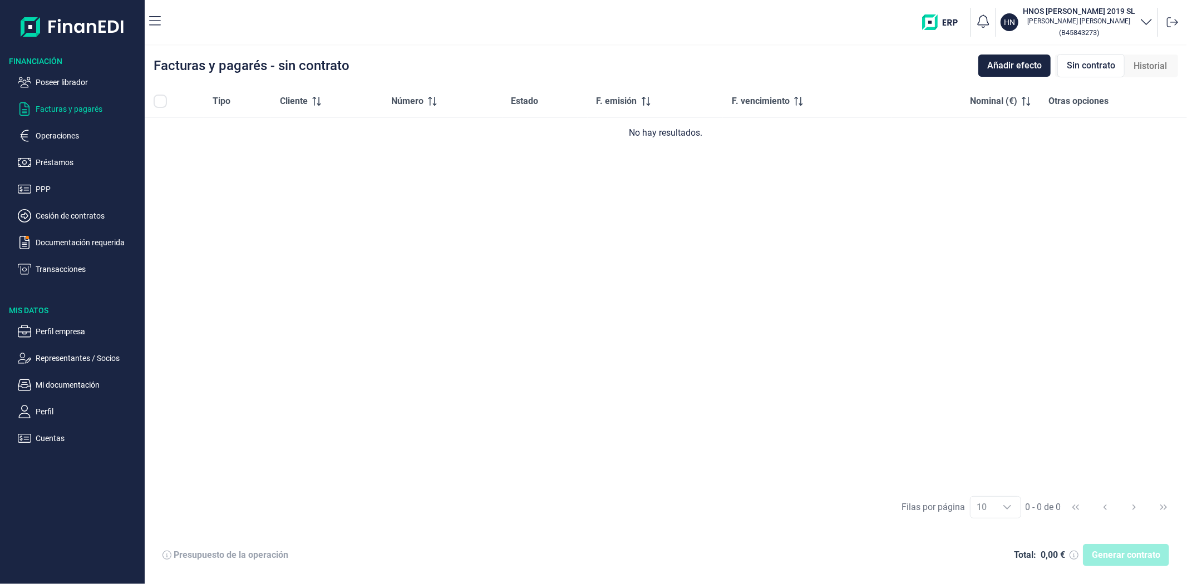
click at [423, 68] on div "Facturas y pagarés - sin contrato Añadir efecto Sin contrato Historial" at bounding box center [666, 66] width 1042 height 40
